Goal: Information Seeking & Learning: Learn about a topic

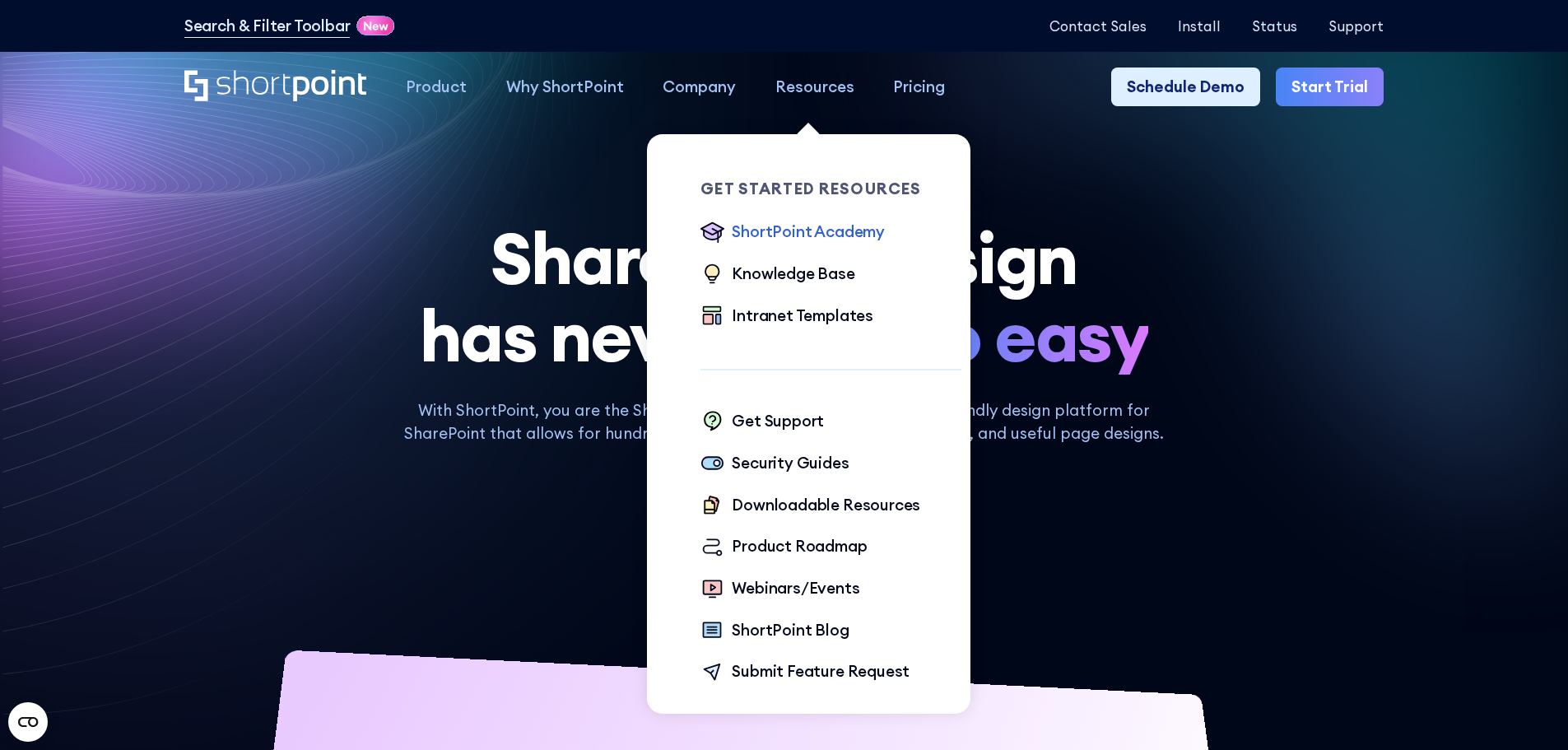
click at [824, 229] on div "ShortPoint Academy" at bounding box center [808, 231] width 153 height 24
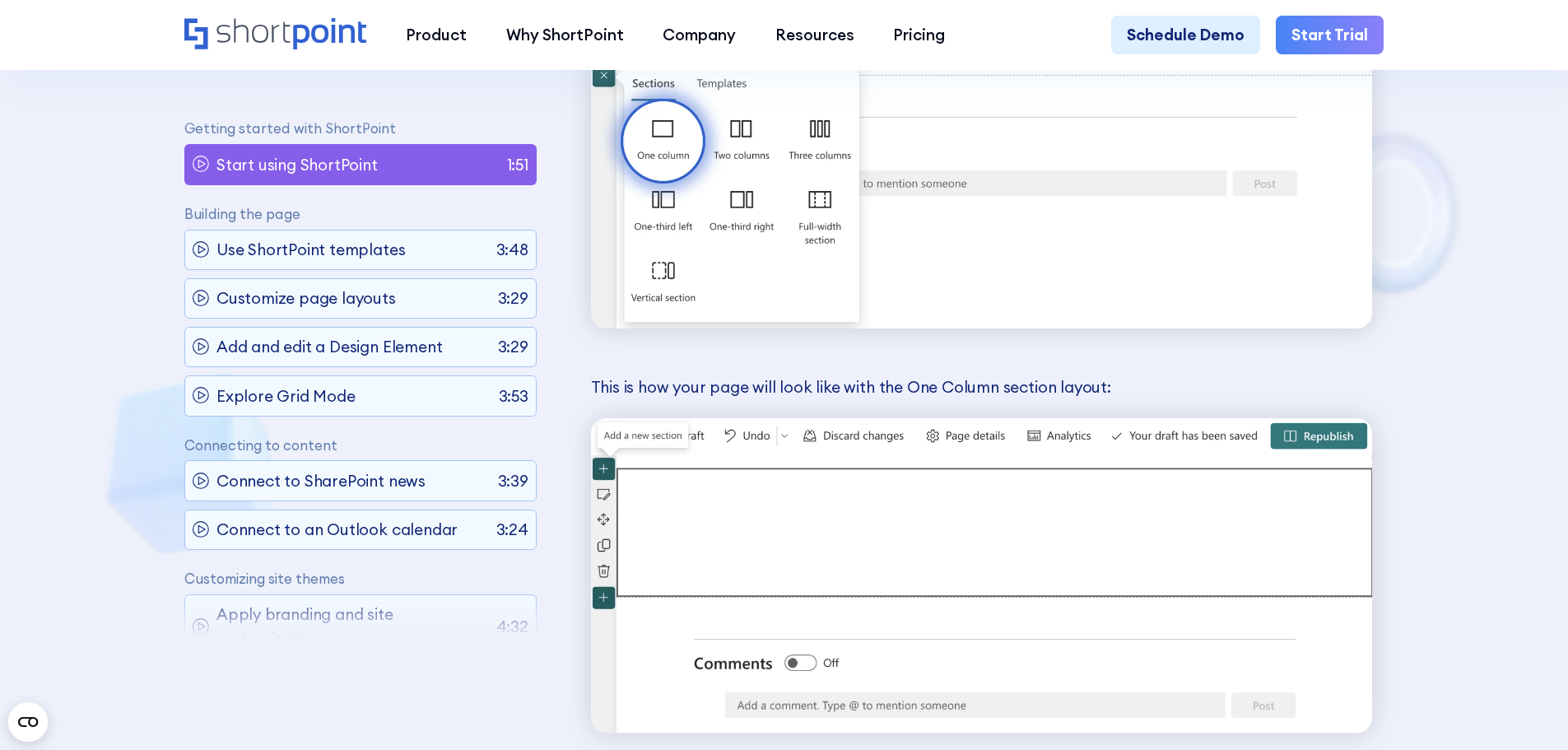
scroll to position [1892, 0]
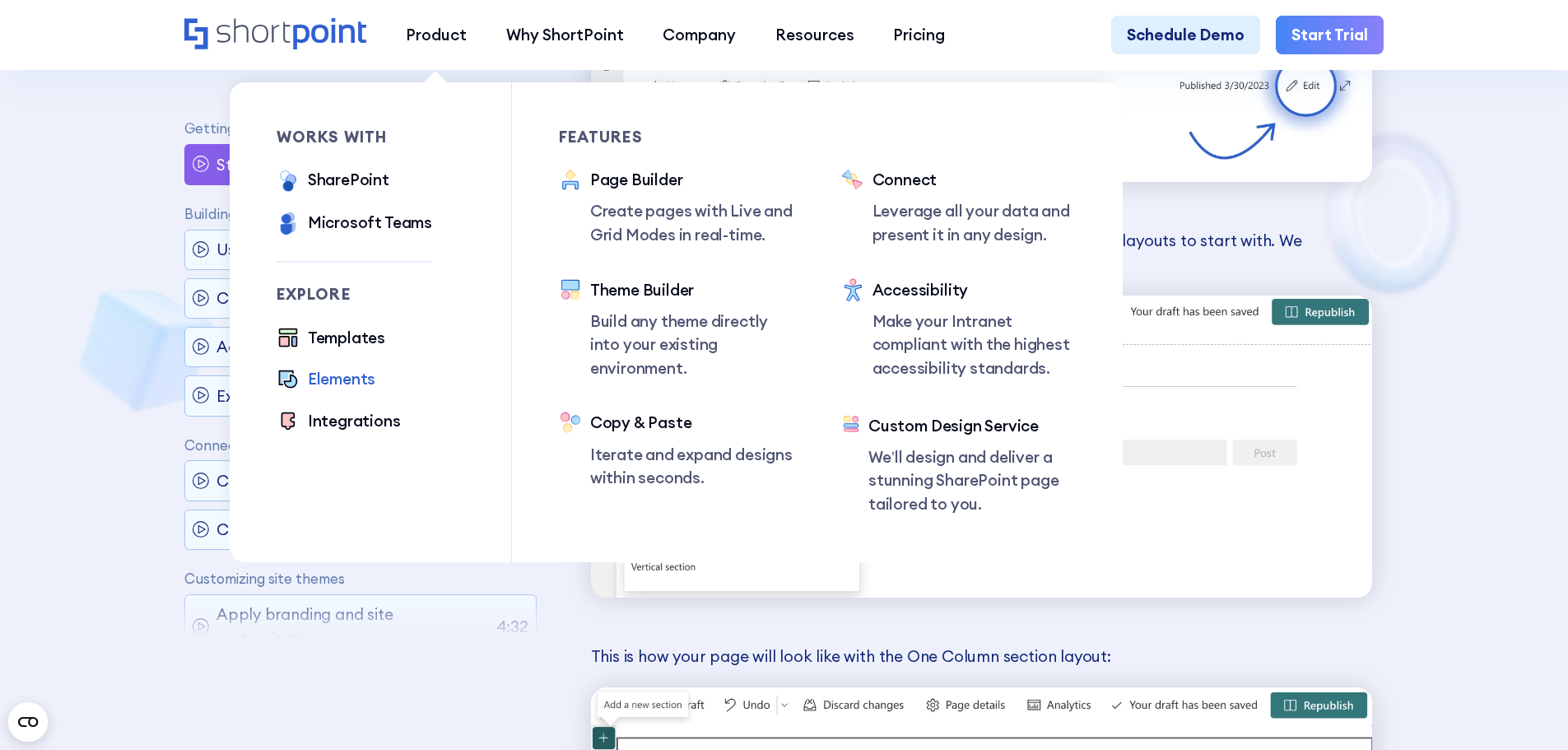
click at [331, 373] on div "Elements" at bounding box center [342, 379] width 68 height 24
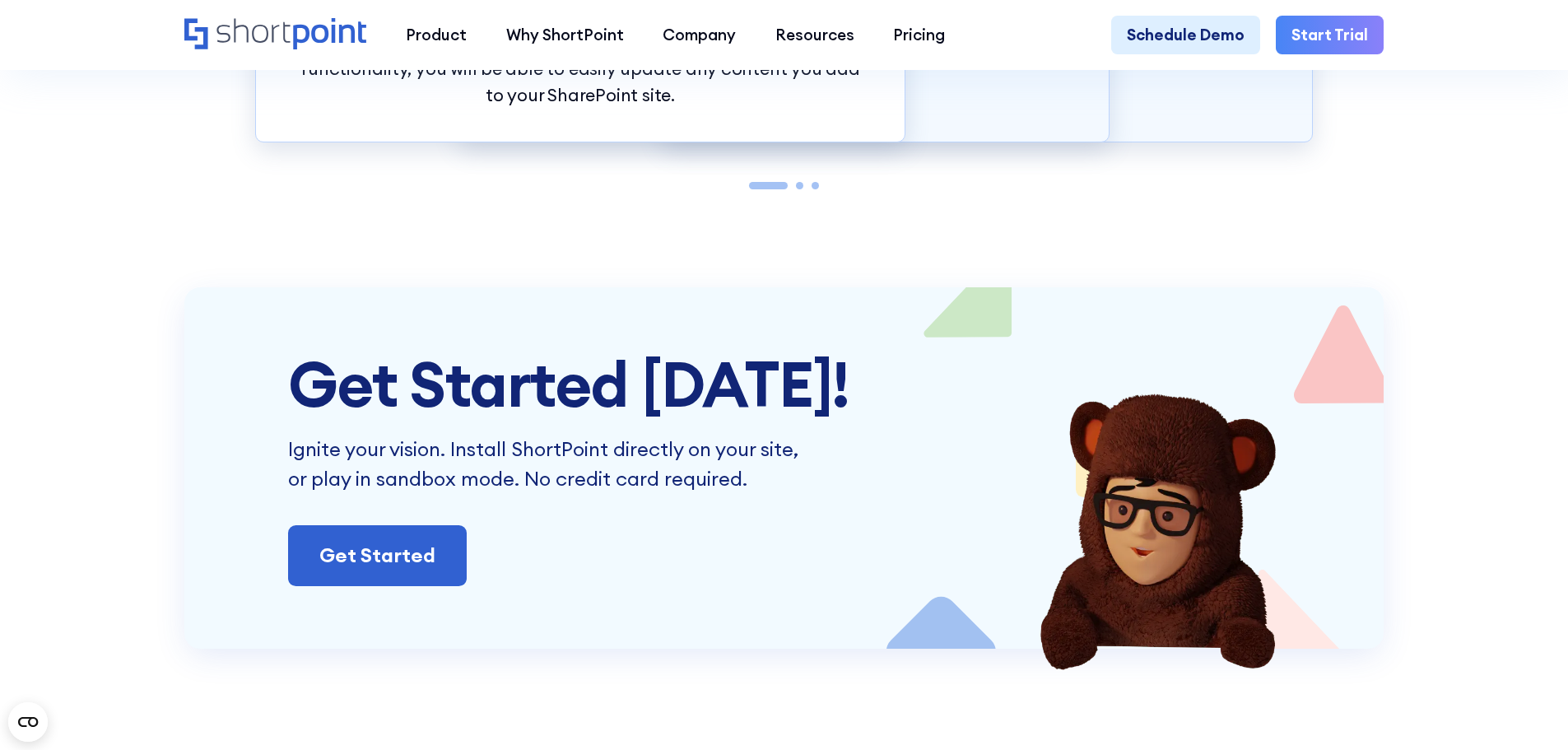
scroll to position [5020, 0]
